Goal: Transaction & Acquisition: Download file/media

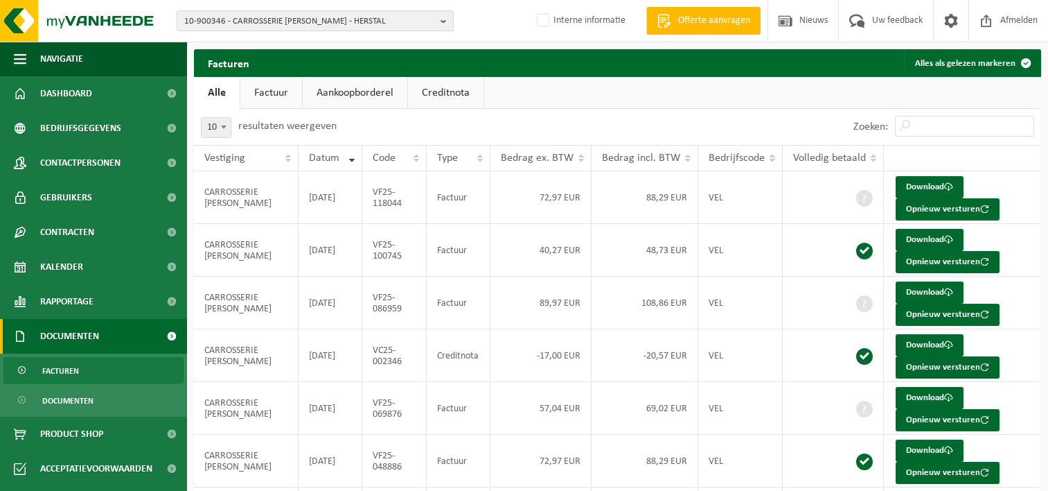
scroll to position [116, 0]
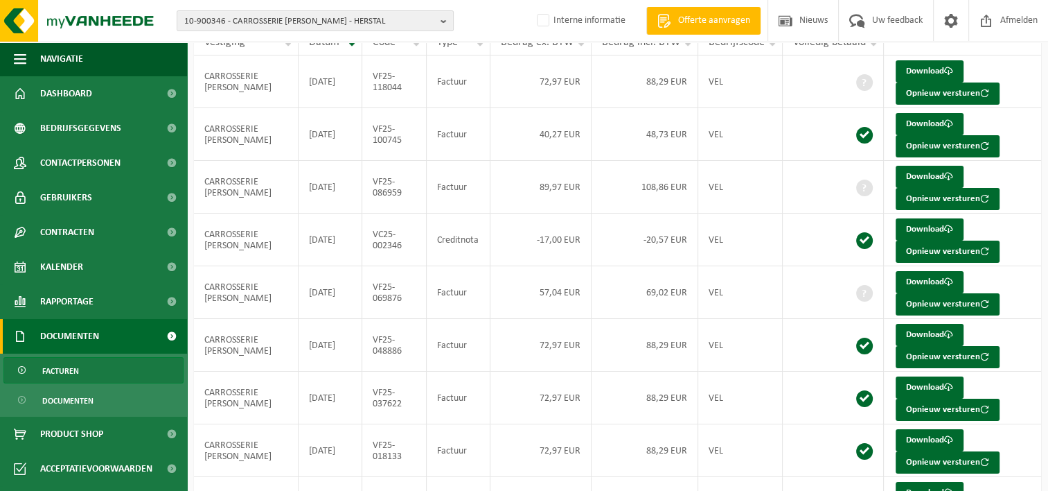
click at [234, 23] on span "10-900346 - CARROSSERIE [PERSON_NAME] - HERSTAL" at bounding box center [309, 21] width 251 height 21
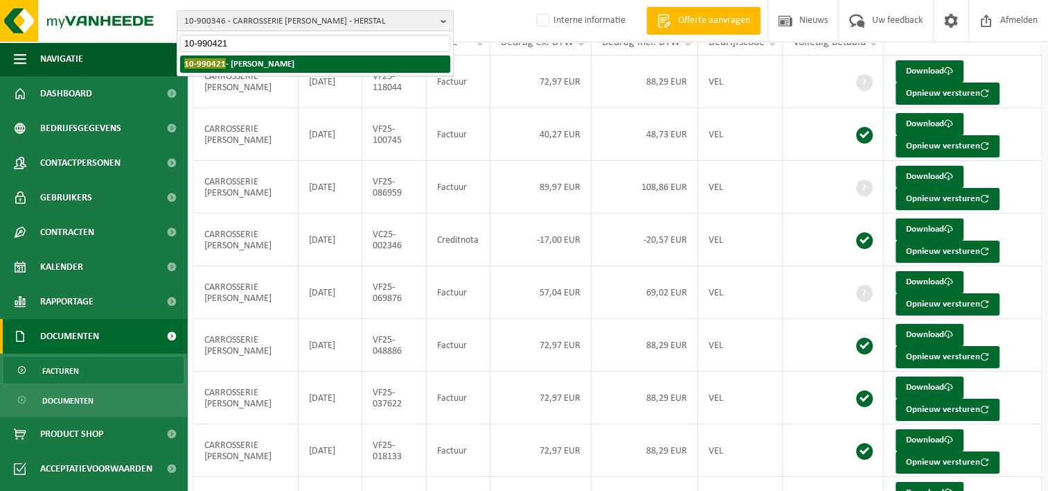
type input "10-990421"
click at [283, 62] on strong "10-990421 - [PERSON_NAME]" at bounding box center [239, 63] width 110 height 10
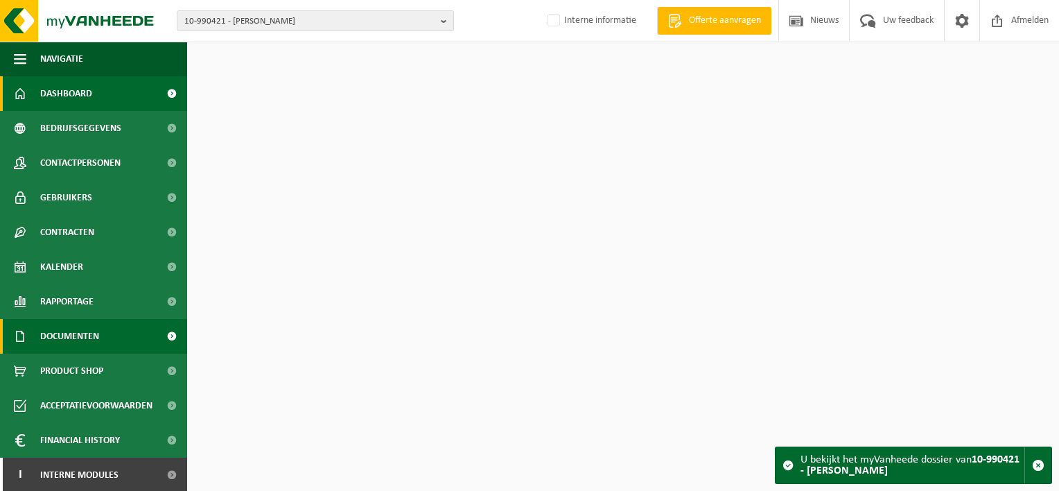
click at [106, 337] on link "Documenten" at bounding box center [93, 336] width 187 height 35
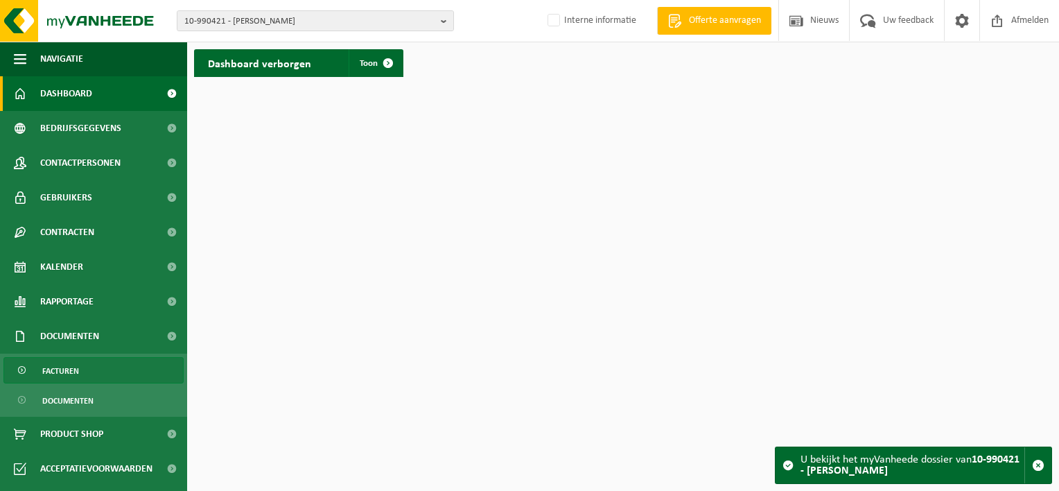
click at [101, 371] on link "Facturen" at bounding box center [93, 370] width 180 height 26
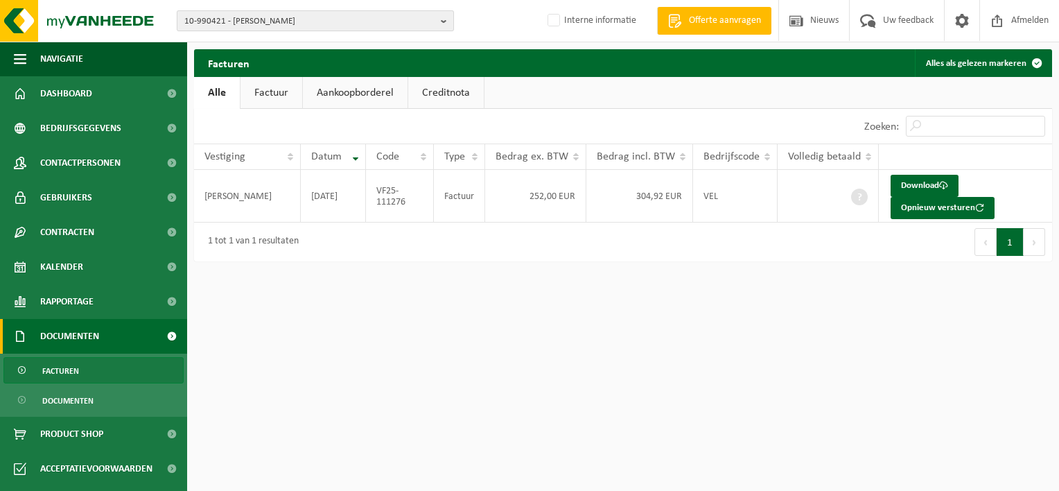
click at [330, 18] on span "10-990421 - ANTOINETTE DE NICOLO - BEN-AHIN" at bounding box center [309, 21] width 251 height 21
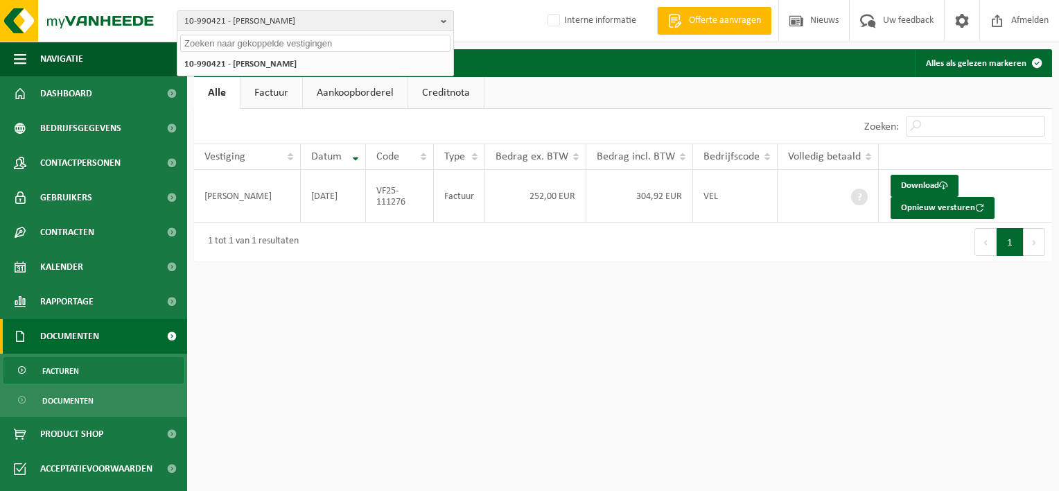
paste input "10-810408"
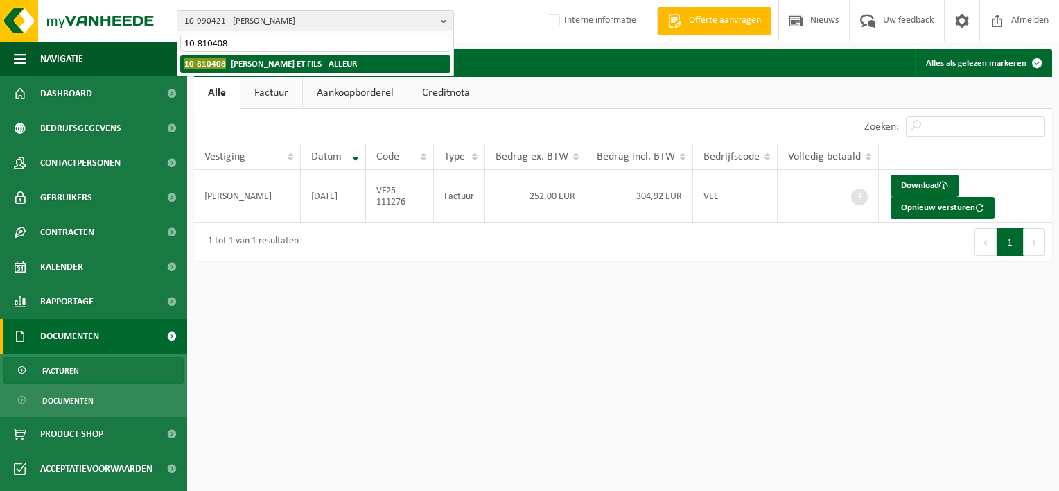
type input "10-810408"
click at [328, 62] on strong "10-810408 - BOUCHERIE ROSSI ET FILS - ALLEUR" at bounding box center [270, 63] width 173 height 10
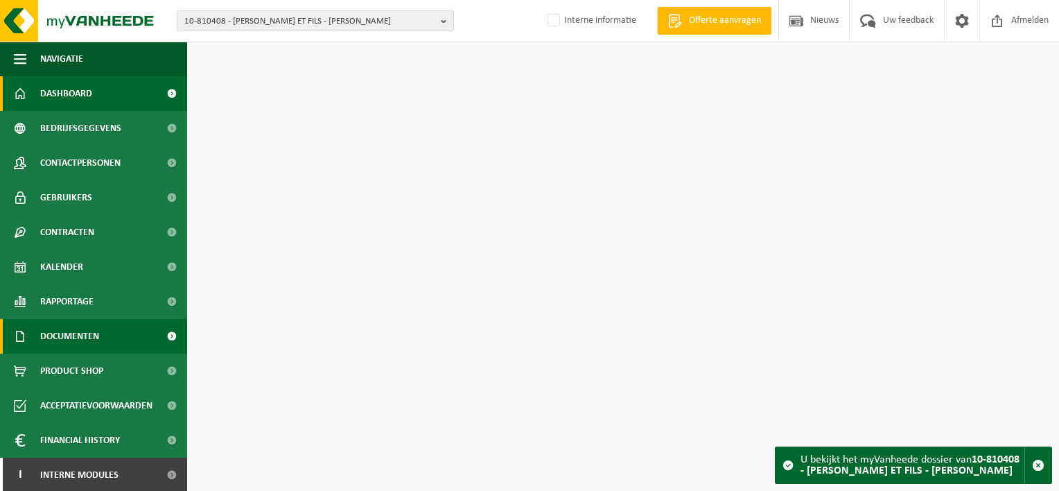
click at [89, 346] on span "Documenten" at bounding box center [69, 336] width 59 height 35
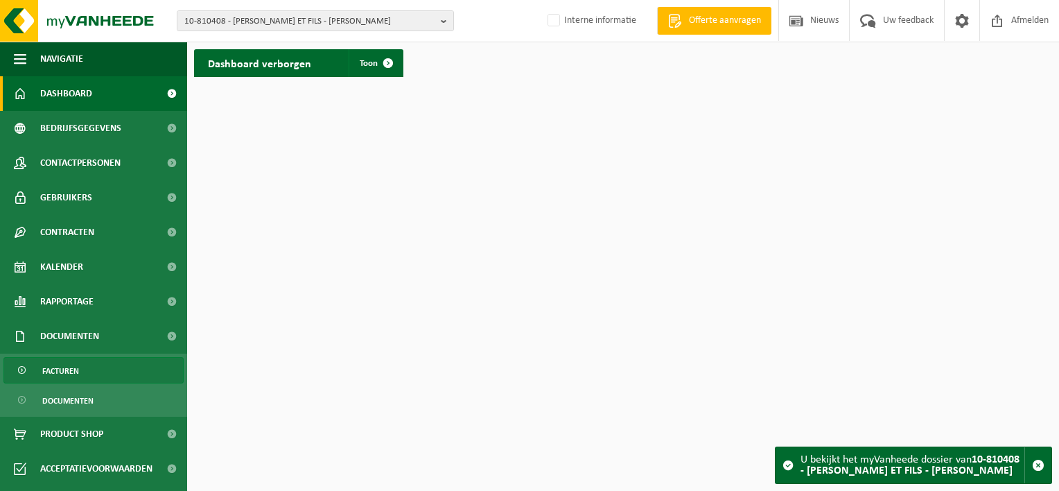
click at [116, 371] on link "Facturen" at bounding box center [93, 370] width 180 height 26
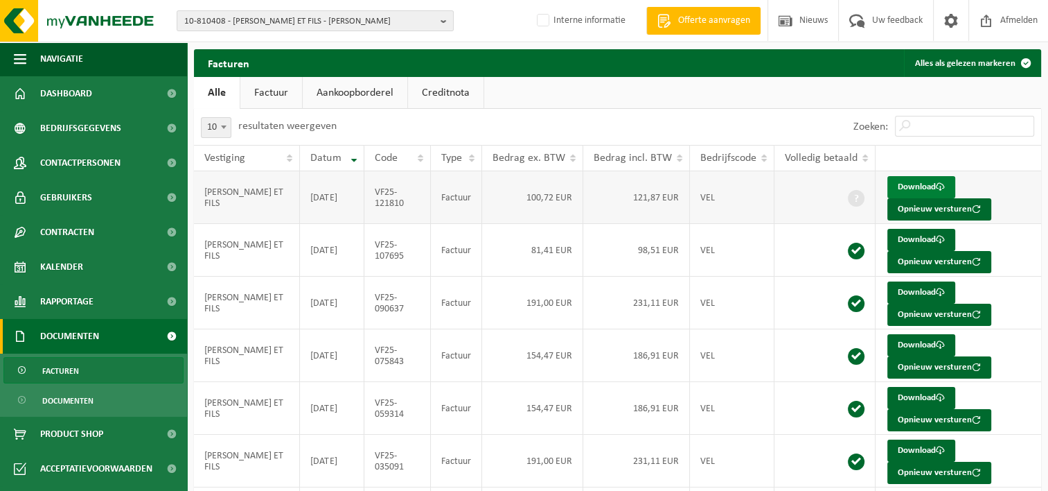
click at [922, 182] on link "Download" at bounding box center [922, 187] width 68 height 22
